Goal: Transaction & Acquisition: Book appointment/travel/reservation

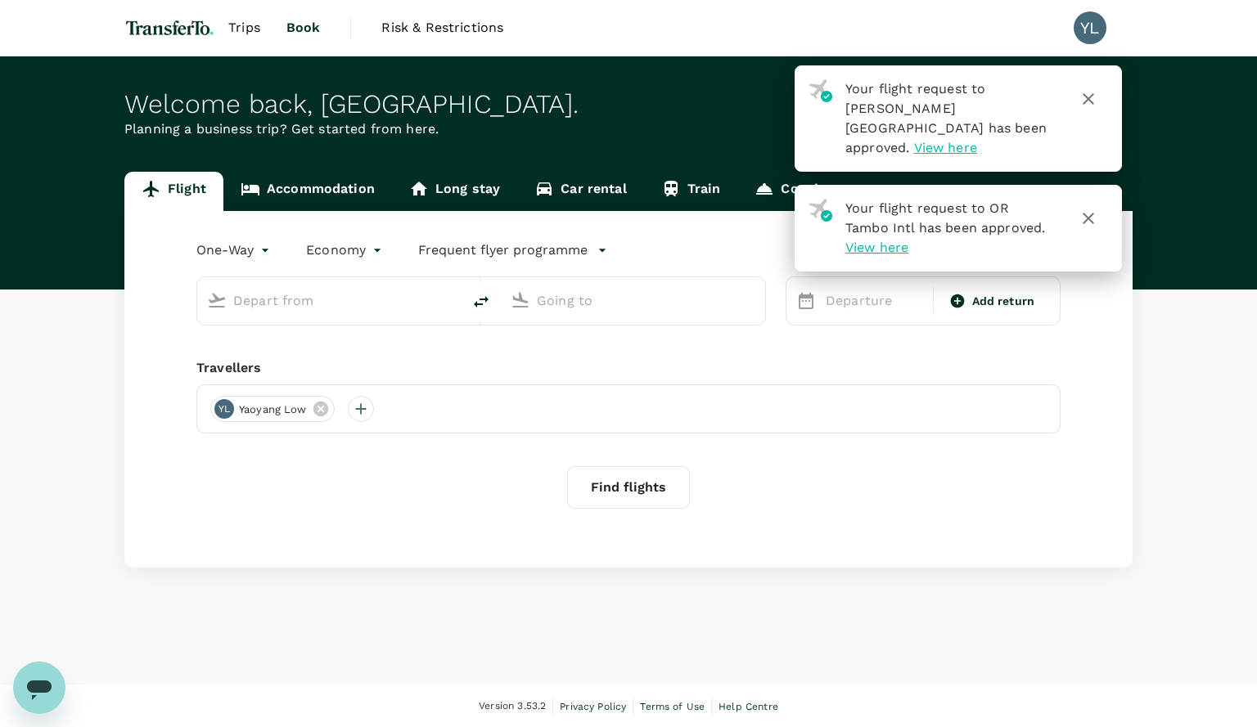
type input "[GEOGRAPHIC_DATA], [GEOGRAPHIC_DATA] (any)"
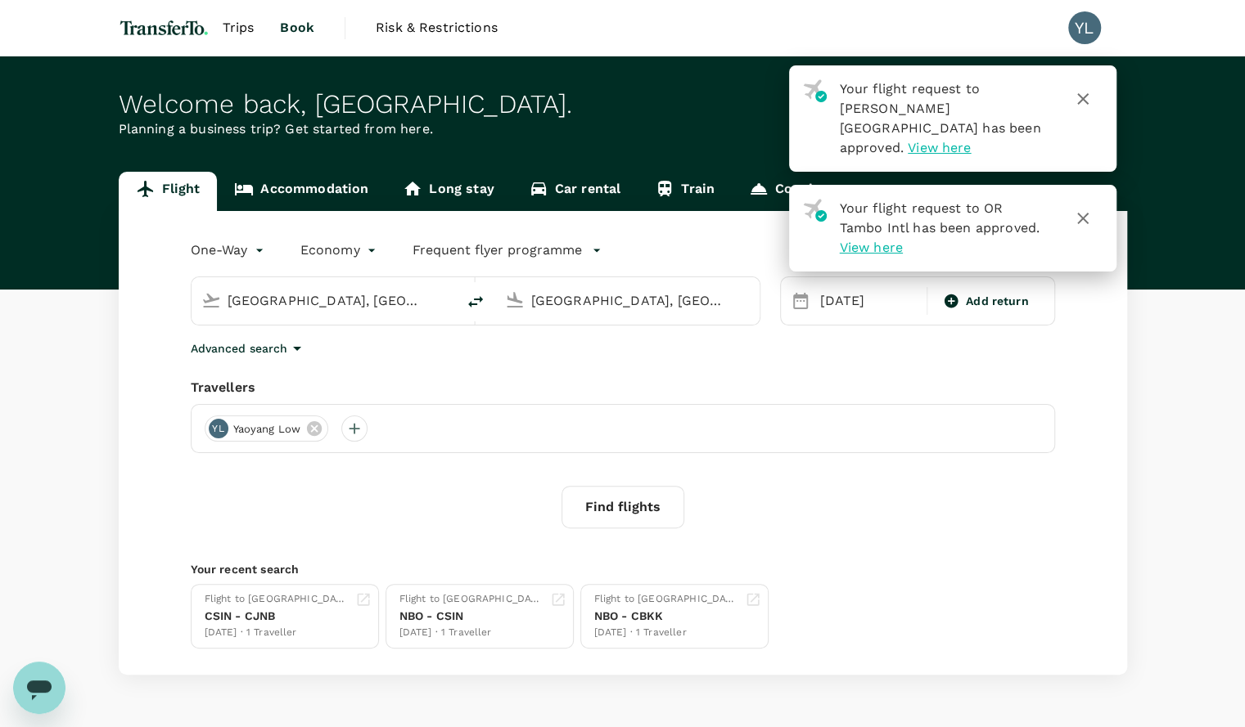
click at [689, 372] on div "One-Way oneway Economy economy Frequent flyer programme [GEOGRAPHIC_DATA], [GEO…" at bounding box center [623, 443] width 1008 height 464
click at [358, 300] on input "[GEOGRAPHIC_DATA], [GEOGRAPHIC_DATA] (any)" at bounding box center [324, 300] width 194 height 25
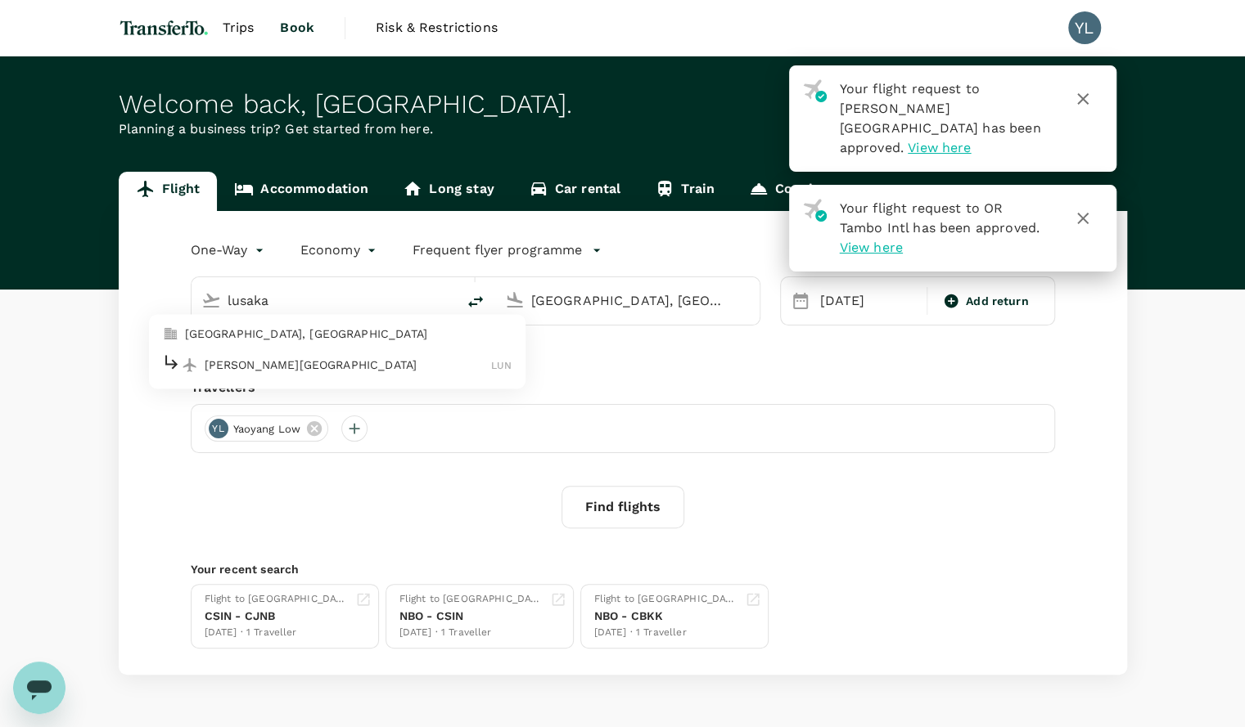
click at [347, 372] on p "[PERSON_NAME][GEOGRAPHIC_DATA]" at bounding box center [348, 365] width 287 height 16
type input "[PERSON_NAME][GEOGRAPHIC_DATA] (LUN)"
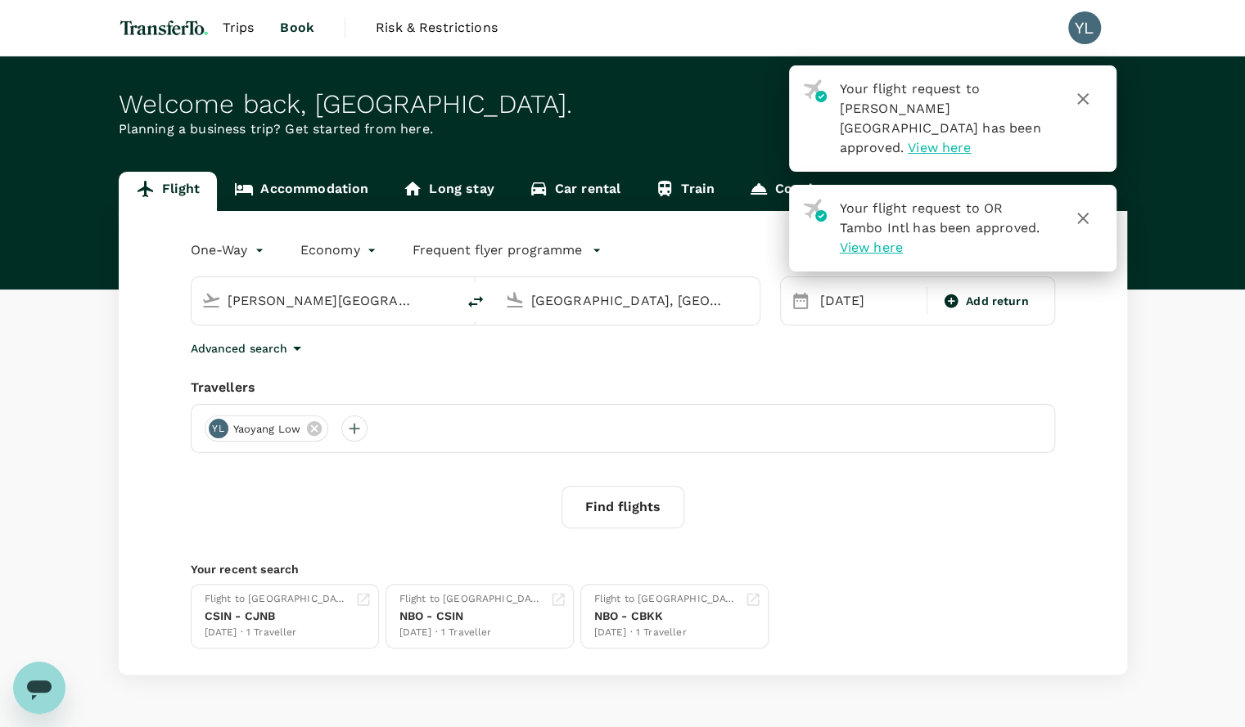
click at [575, 309] on input "[GEOGRAPHIC_DATA], [GEOGRAPHIC_DATA] (any)" at bounding box center [628, 300] width 194 height 25
click at [569, 336] on p "[GEOGRAPHIC_DATA], [GEOGRAPHIC_DATA]" at bounding box center [652, 335] width 327 height 16
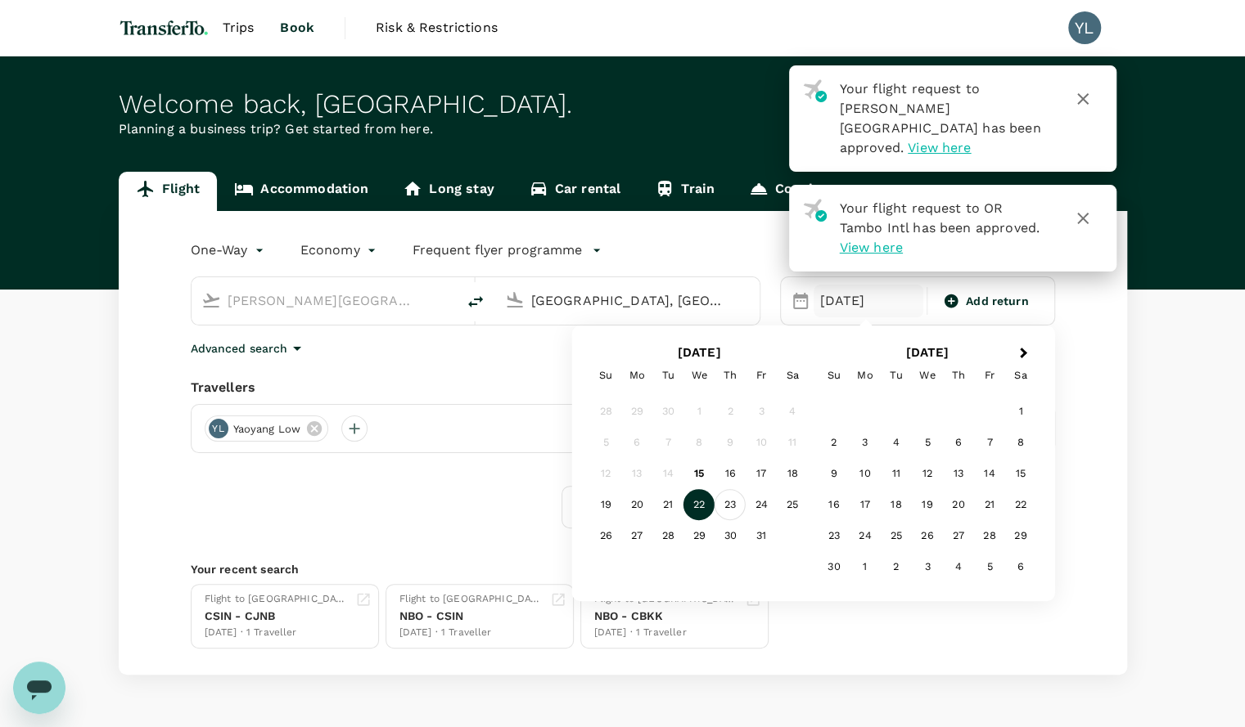
type input "[GEOGRAPHIC_DATA], [GEOGRAPHIC_DATA] (any)"
click at [732, 502] on div "23" at bounding box center [729, 504] width 31 height 31
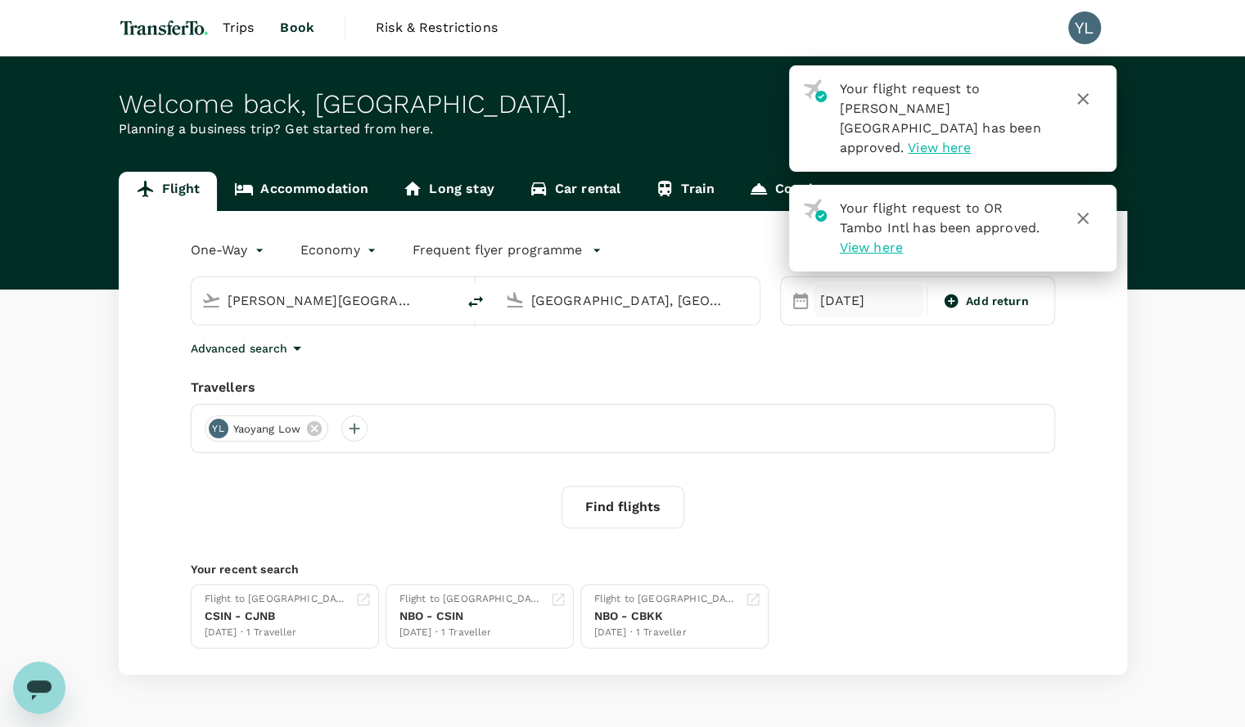
click at [842, 295] on div "[DATE]" at bounding box center [868, 301] width 110 height 33
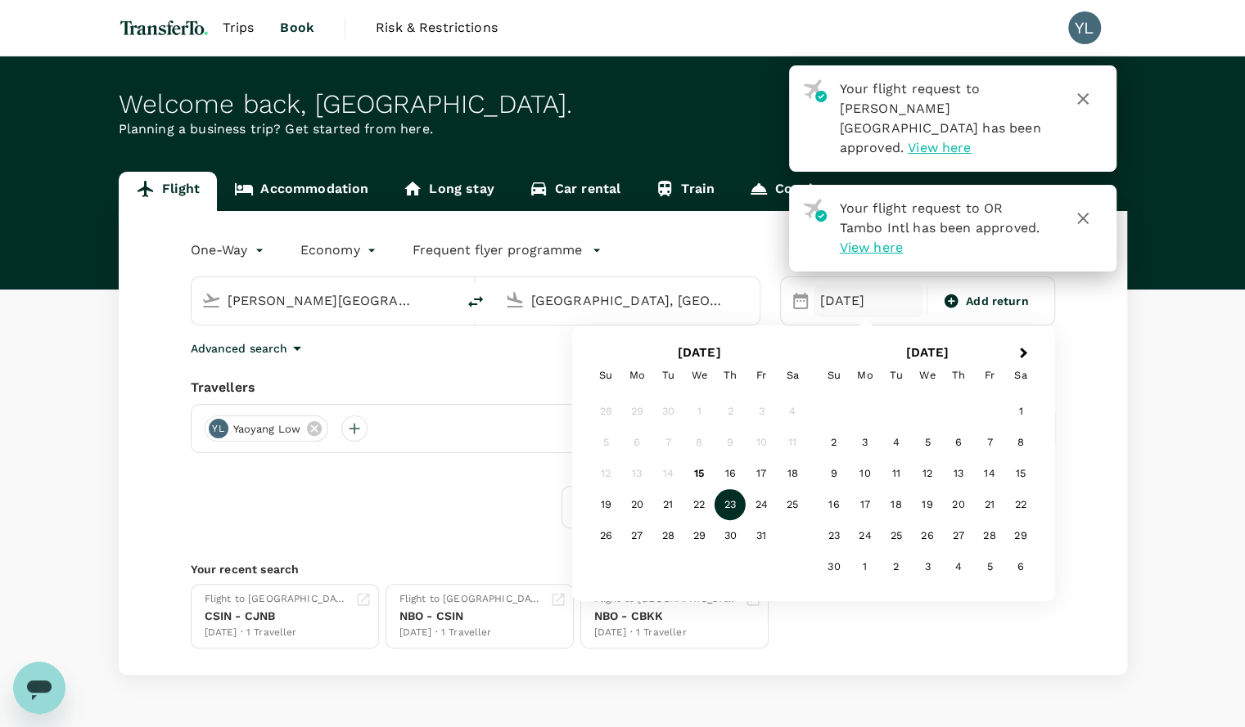
click at [1121, 322] on div "One-Way oneway Economy economy Frequent flyer programme [PERSON_NAME][GEOGRAPHI…" at bounding box center [623, 443] width 1008 height 464
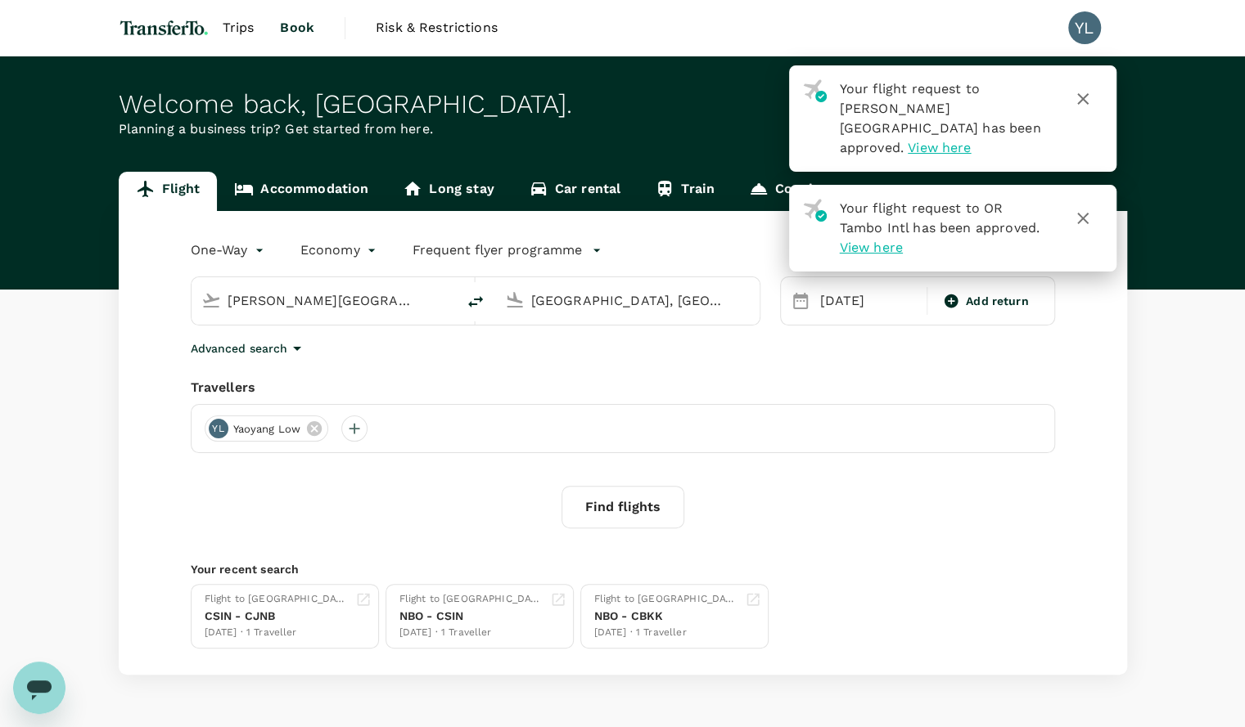
click at [1079, 209] on icon "button" at bounding box center [1083, 219] width 20 height 20
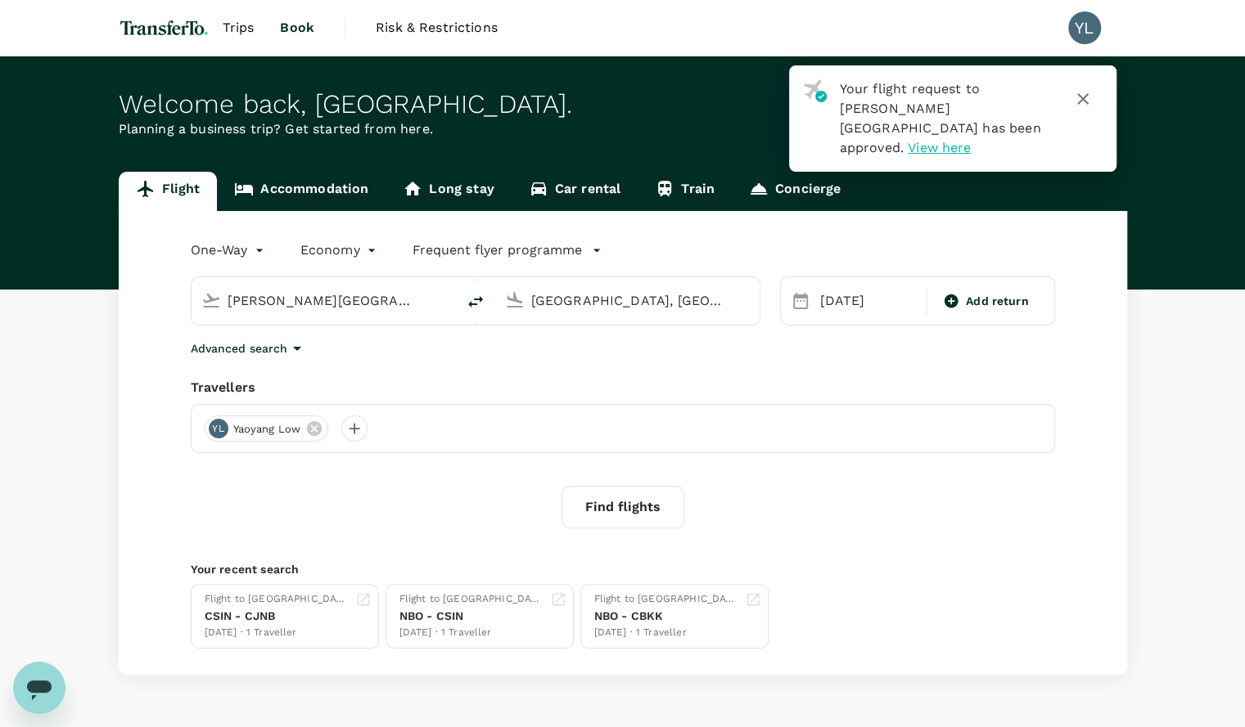
click at [1082, 104] on icon "button" at bounding box center [1083, 99] width 20 height 20
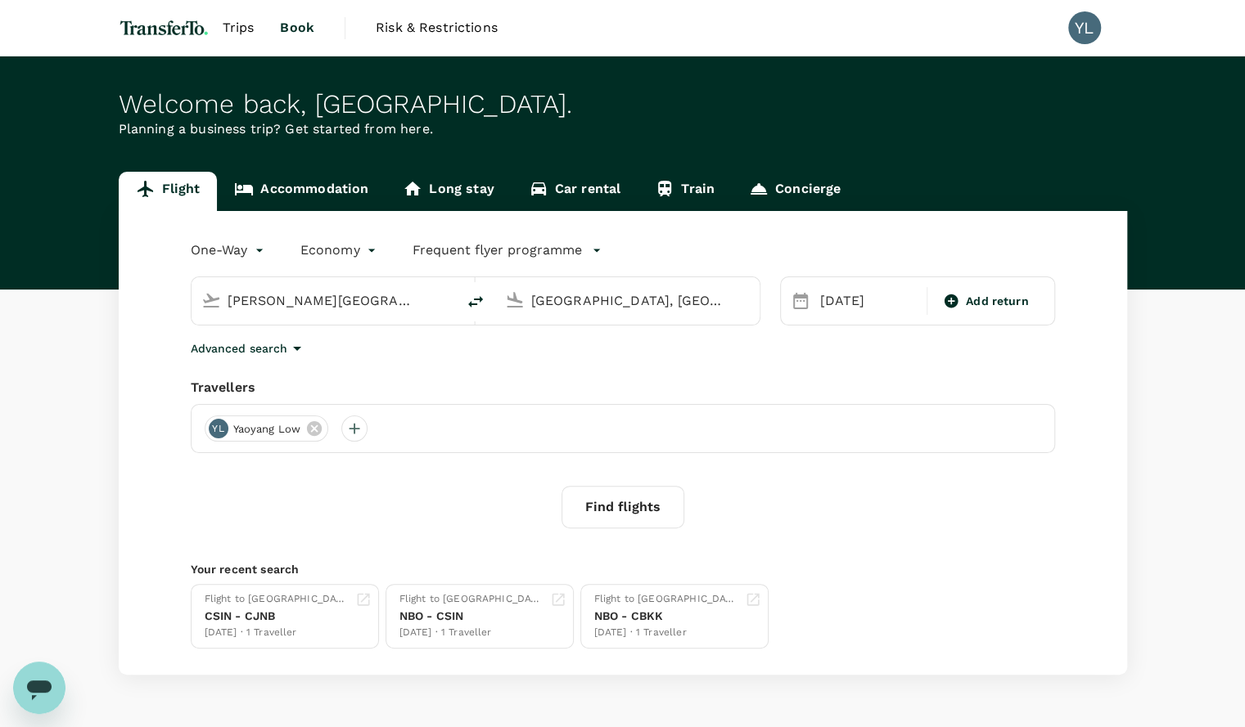
scroll to position [28, 0]
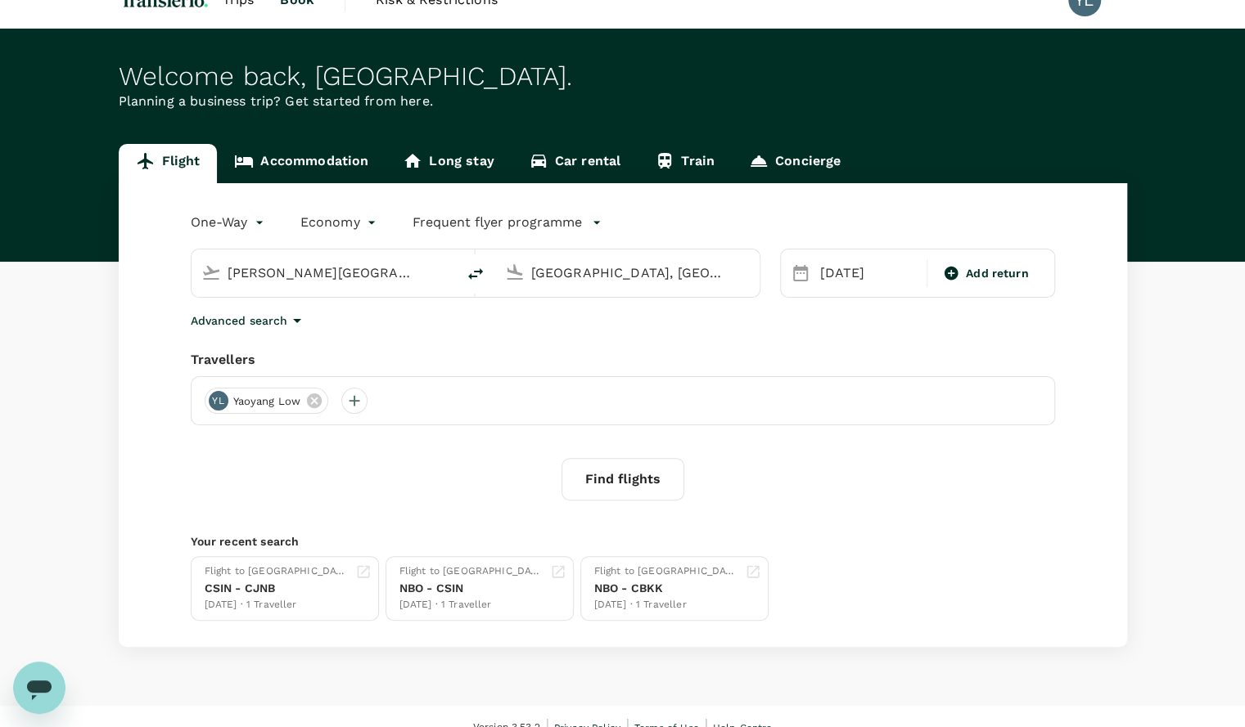
click at [629, 487] on button "Find flights" at bounding box center [622, 479] width 123 height 43
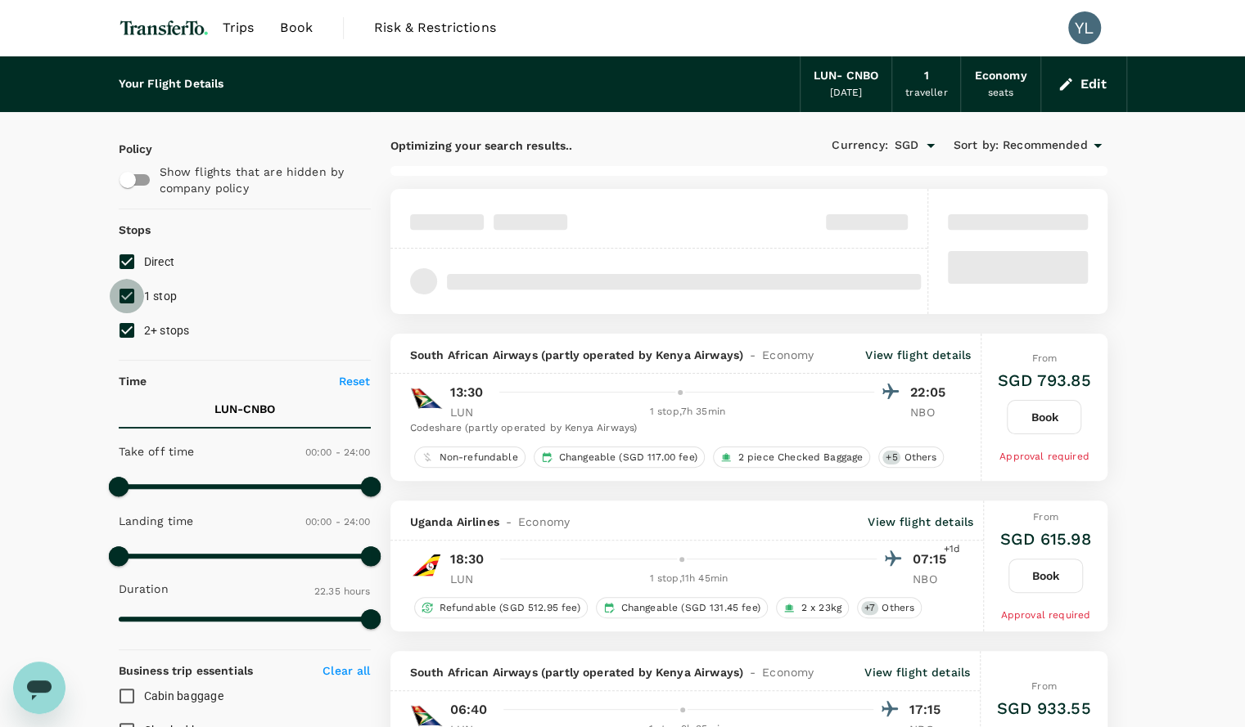
click at [125, 300] on input "1 stop" at bounding box center [127, 296] width 34 height 34
checkbox input "false"
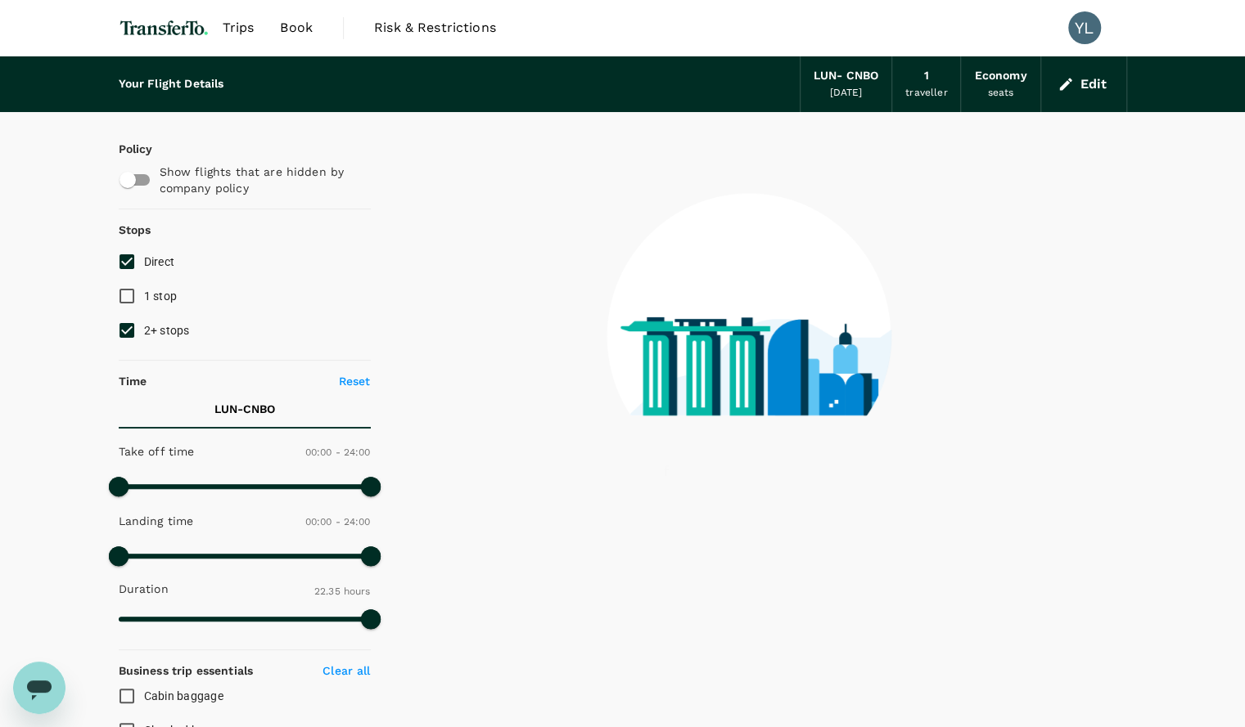
click at [126, 330] on input "2+ stops" at bounding box center [127, 330] width 34 height 34
checkbox input "false"
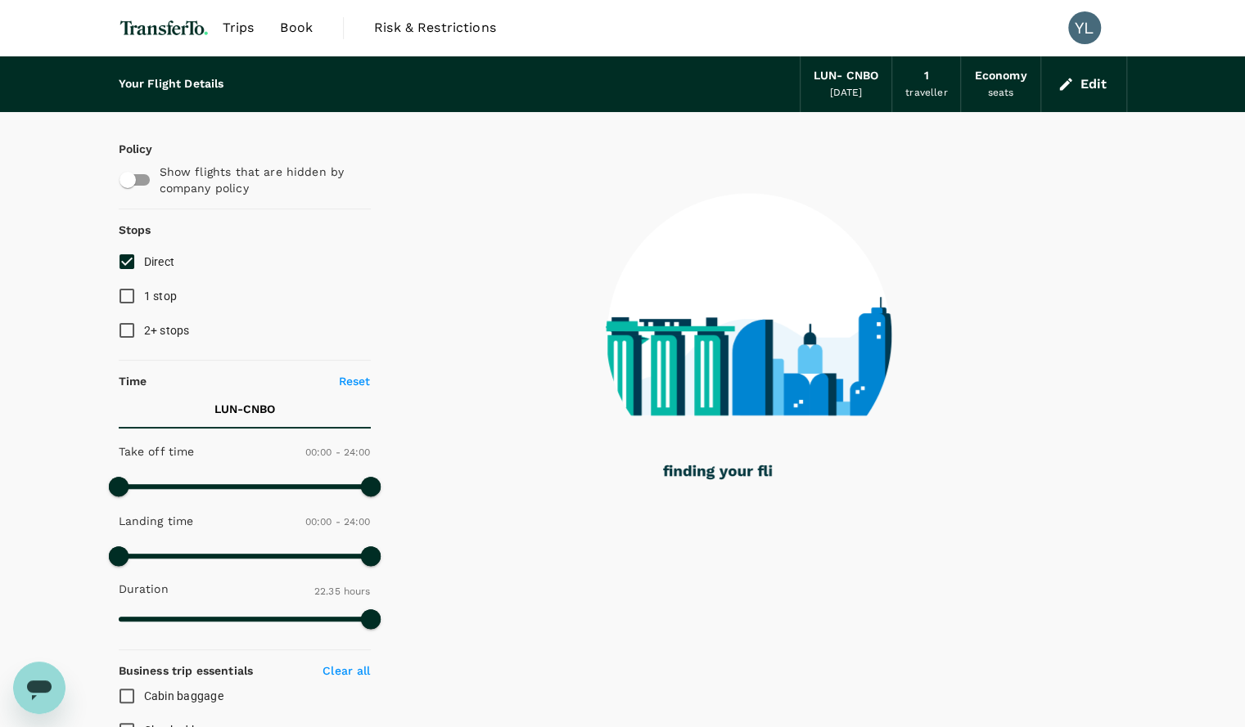
click at [76, 325] on div "Your Flight Details LUN - CNBO [DATE] 1 traveller Economy seats Edit Policy Sho…" at bounding box center [622, 733] width 1245 height 1354
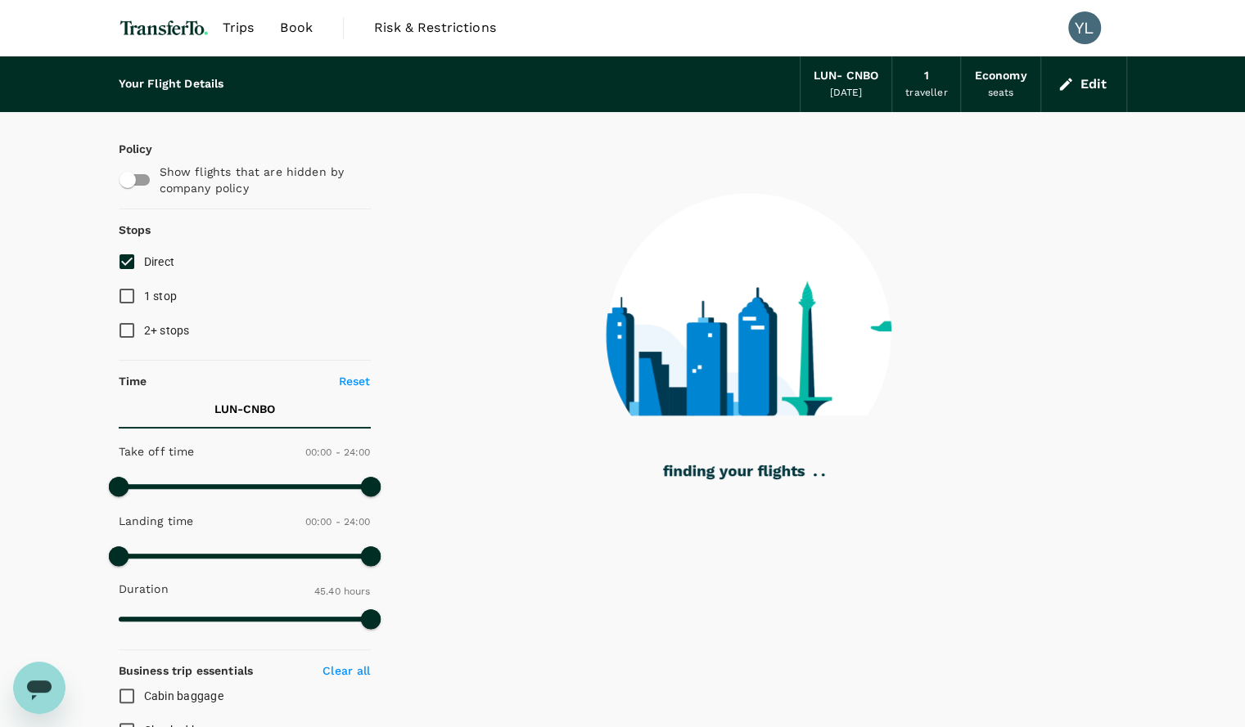
type input "3395"
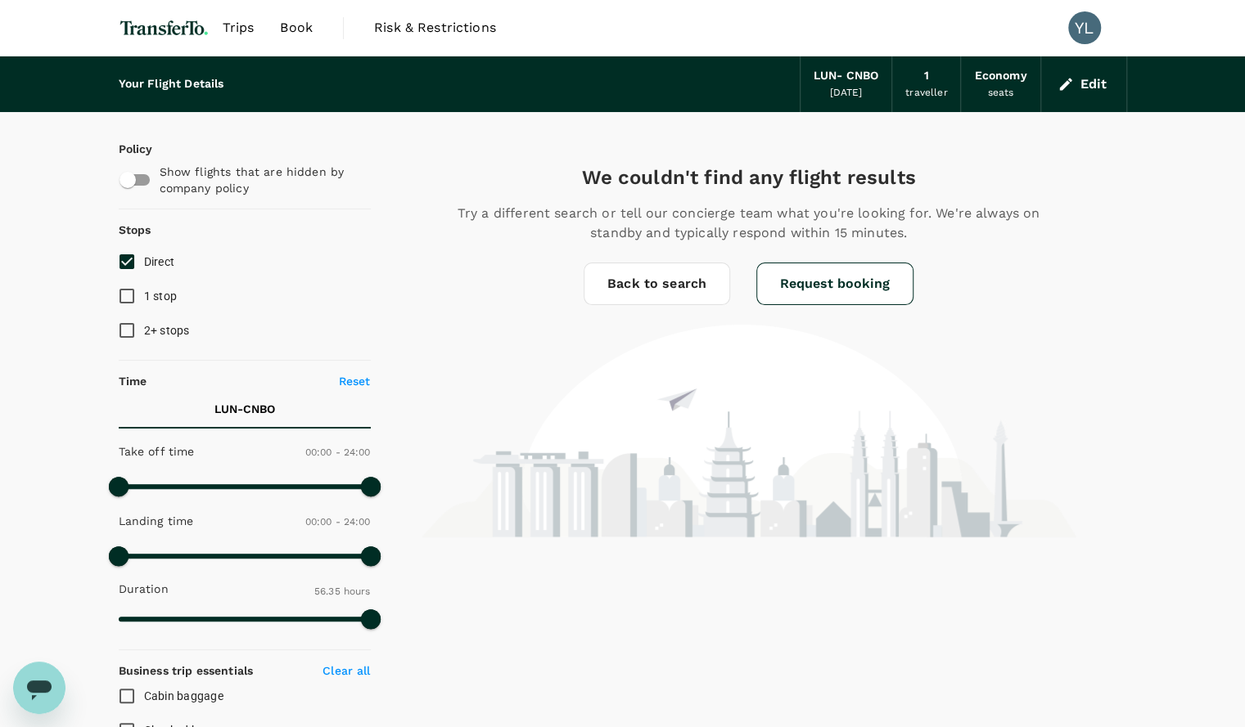
click at [845, 91] on div "[DATE]" at bounding box center [845, 93] width 33 height 16
click at [1097, 74] on button "Edit" at bounding box center [1083, 84] width 59 height 26
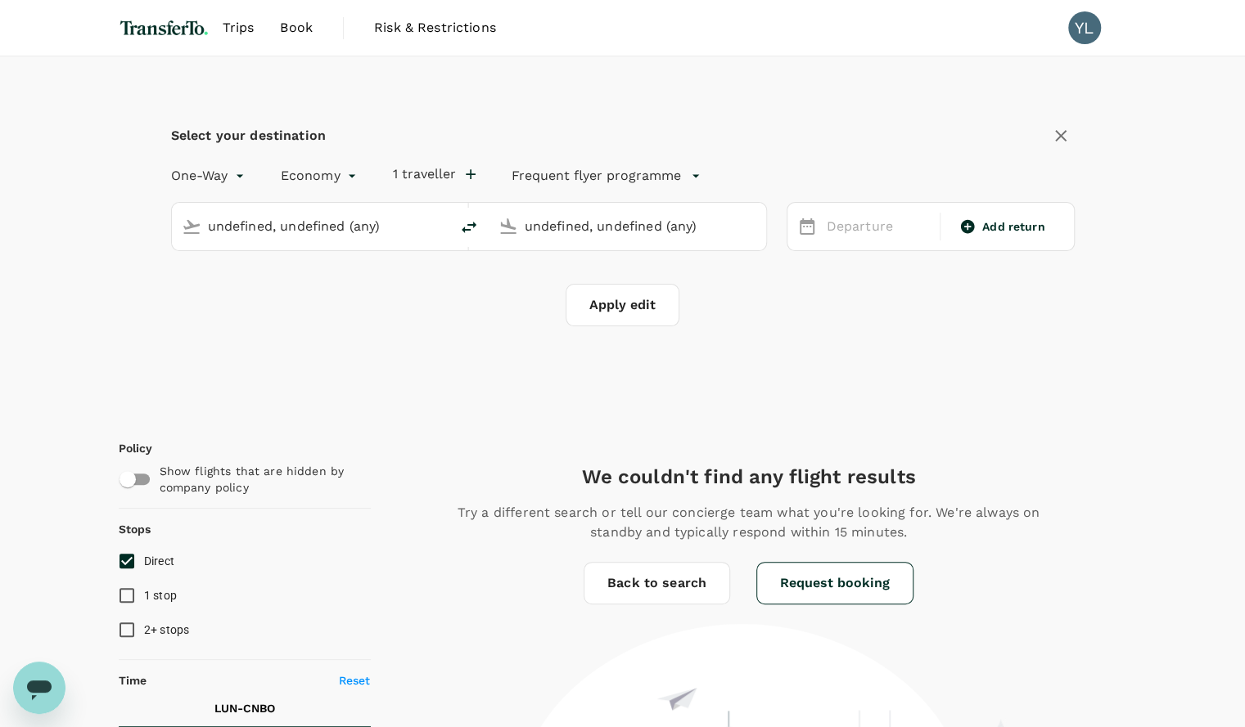
type input "[PERSON_NAME][GEOGRAPHIC_DATA] (LUN)"
type input "[GEOGRAPHIC_DATA], [GEOGRAPHIC_DATA] (any)"
type input "[PERSON_NAME][GEOGRAPHIC_DATA] (LUN)"
type input "[GEOGRAPHIC_DATA], [GEOGRAPHIC_DATA] (any)"
click at [372, 336] on div "Select your destination One-Way oneway Economy economy 1 traveller Frequent fly…" at bounding box center [623, 233] width 1008 height 355
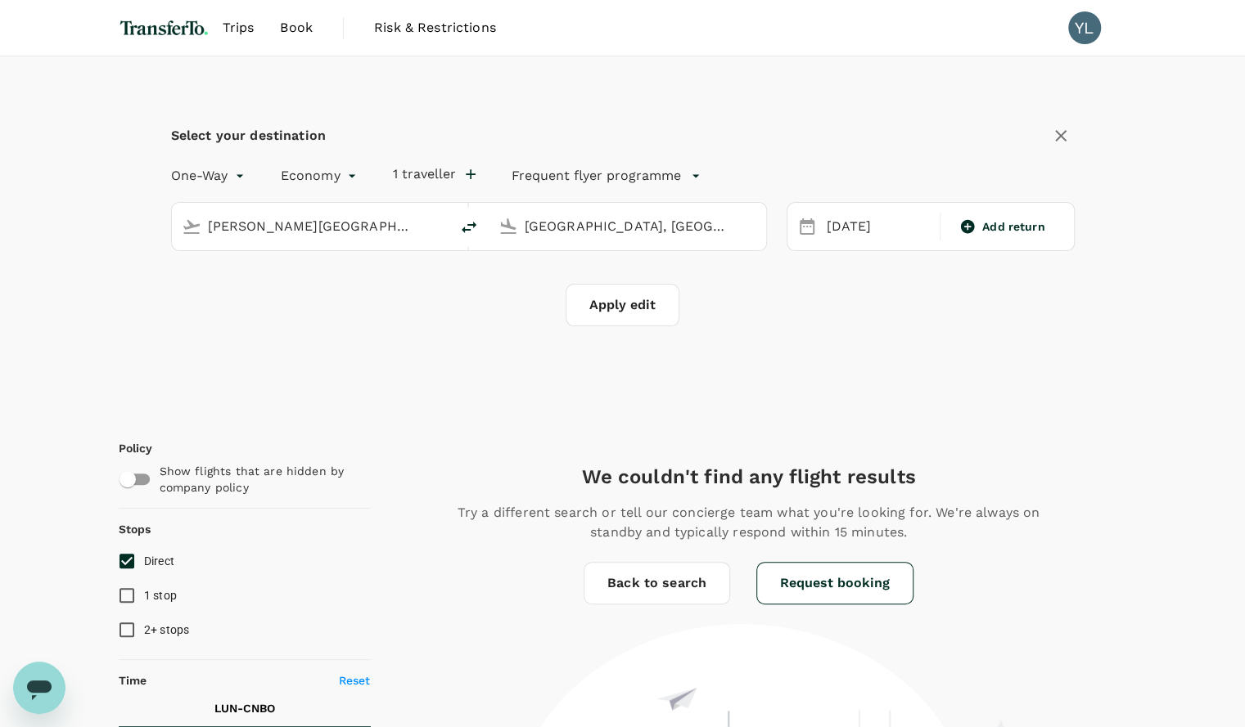
click at [624, 305] on button "Apply edit" at bounding box center [622, 305] width 114 height 43
checkbox input "false"
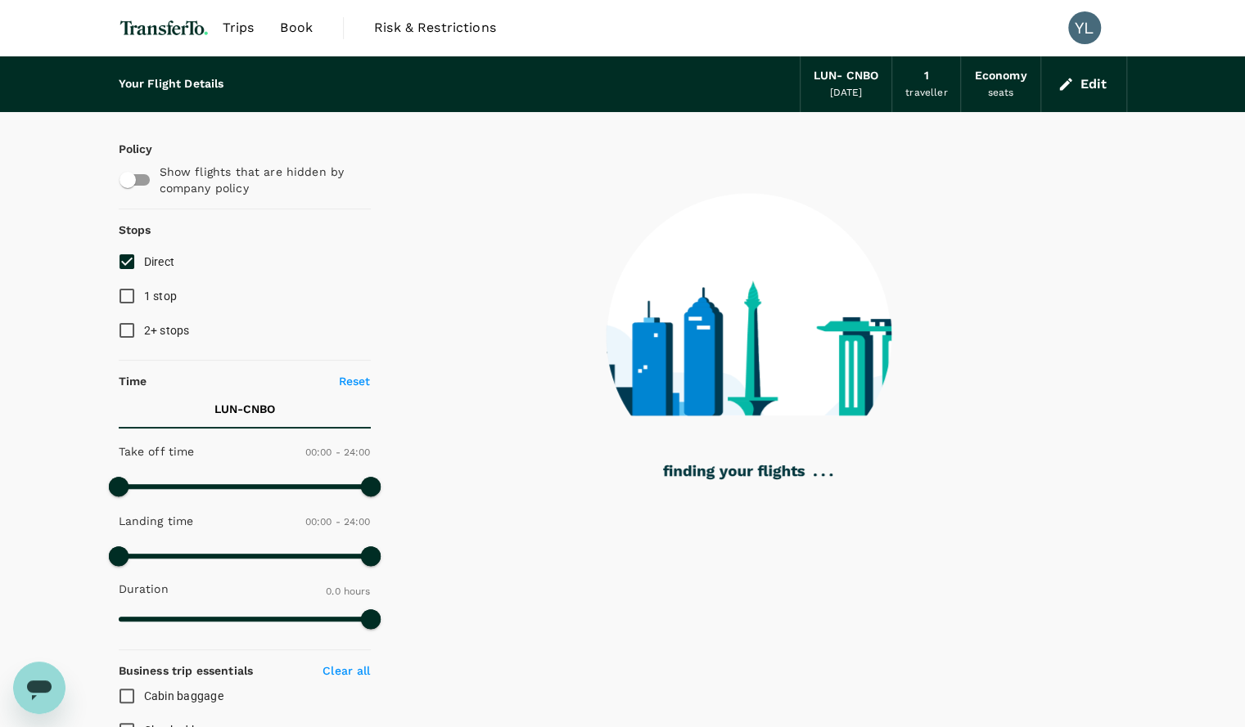
type input "1355"
checkbox input "true"
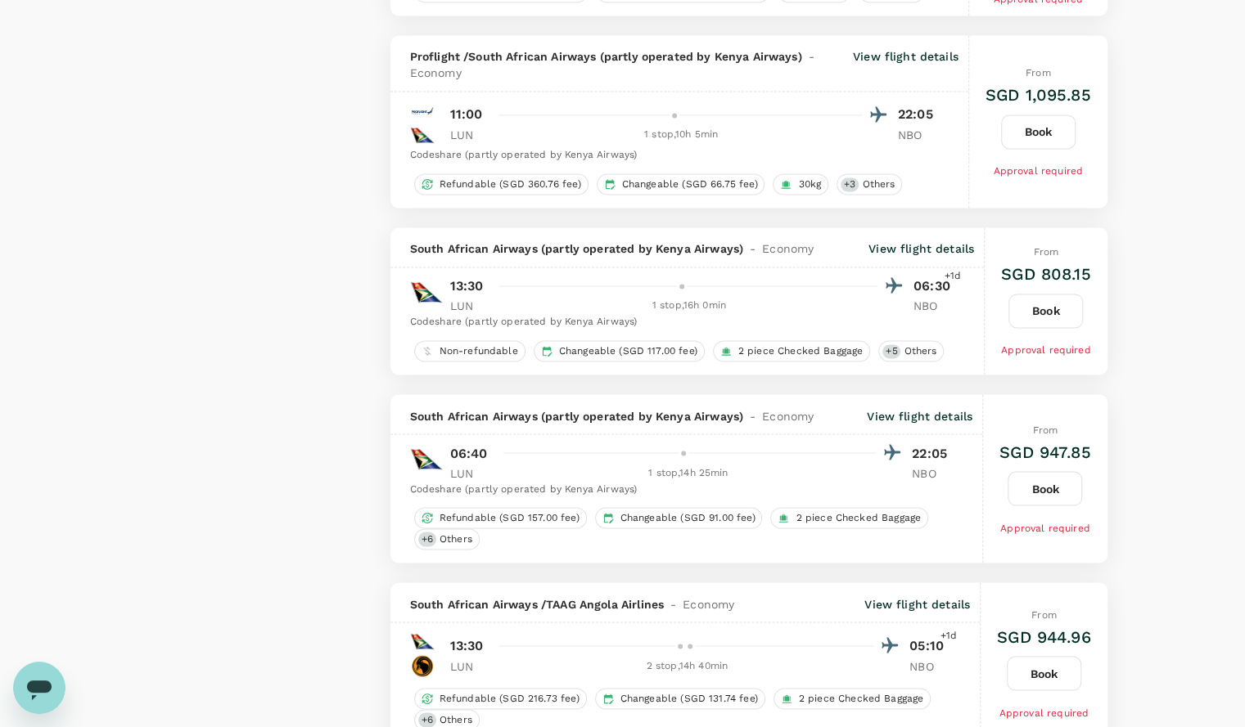
type input "3395"
